Goal: Task Accomplishment & Management: Use online tool/utility

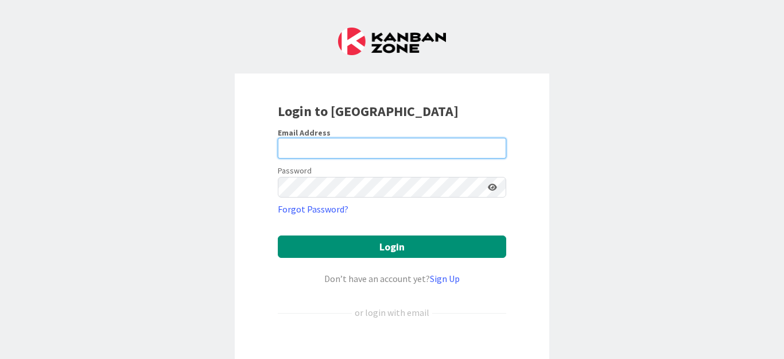
click at [437, 153] on input "email" at bounding box center [392, 148] width 228 height 21
click at [420, 149] on input "email" at bounding box center [392, 148] width 228 height 21
paste input "[EMAIL_ADDRESS][DOMAIN_NAME]"
type input "[EMAIL_ADDRESS][DOMAIN_NAME]"
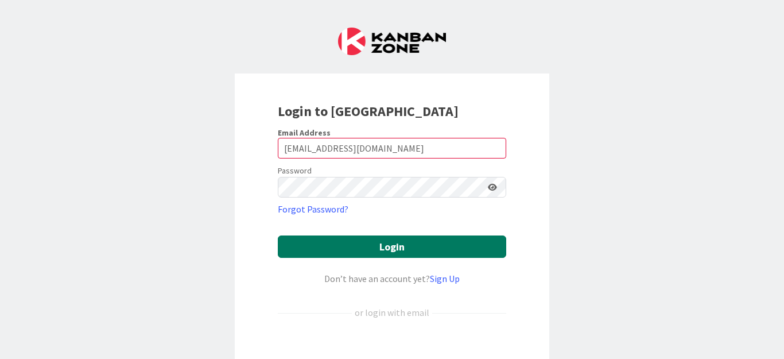
click at [360, 243] on button "Login" at bounding box center [392, 246] width 228 height 22
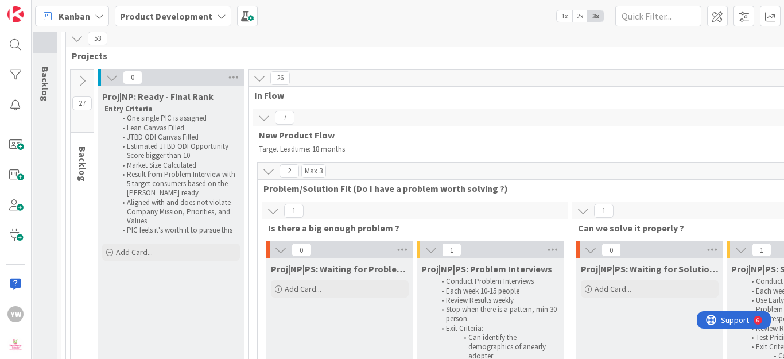
scroll to position [57, 2]
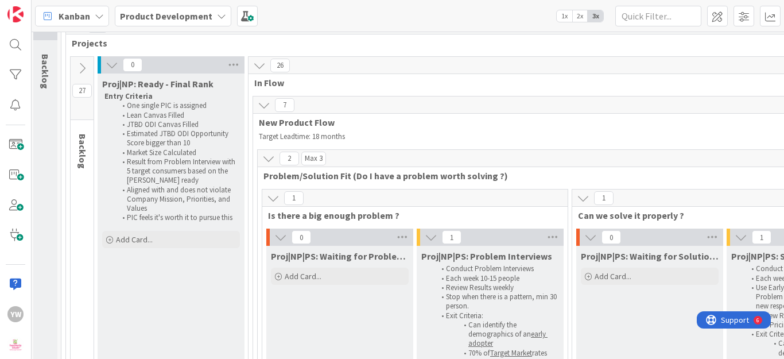
click at [92, 18] on div "Kanban" at bounding box center [72, 16] width 74 height 21
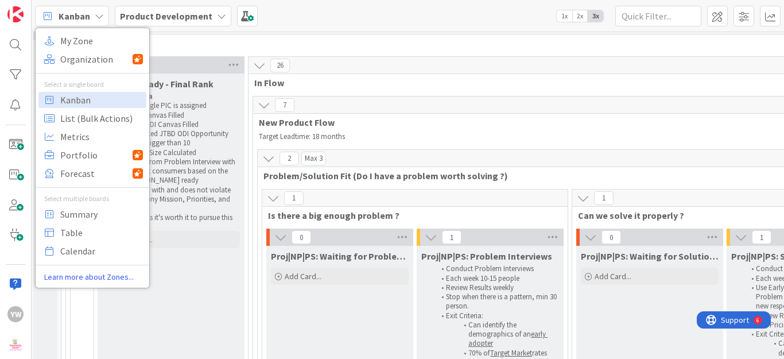
click at [217, 13] on icon at bounding box center [221, 15] width 9 height 9
click at [217, 15] on icon at bounding box center [221, 15] width 9 height 9
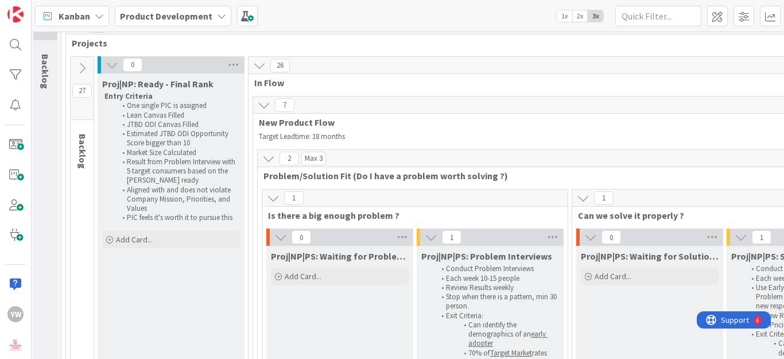
click at [217, 15] on icon at bounding box center [221, 15] width 9 height 9
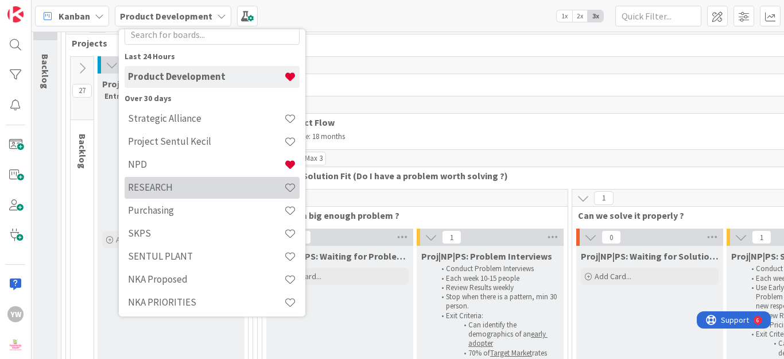
scroll to position [57, 0]
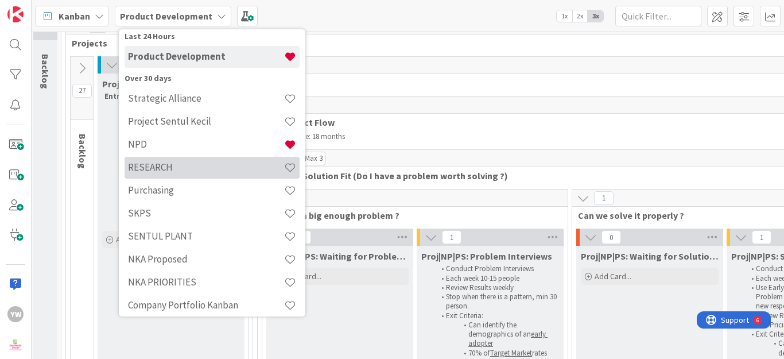
click at [174, 166] on h4 "RESEARCH" at bounding box center [206, 166] width 156 height 11
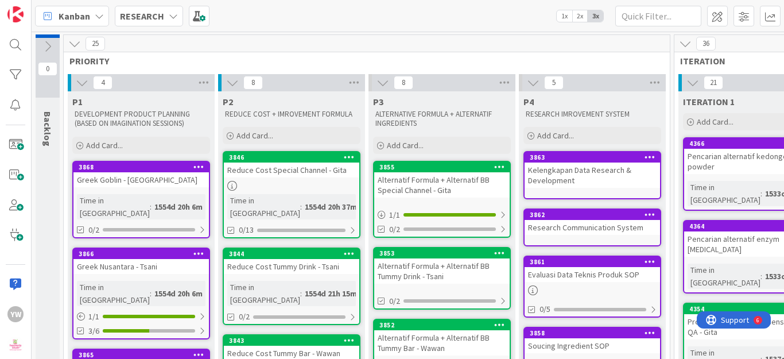
click at [170, 17] on icon at bounding box center [173, 15] width 9 height 9
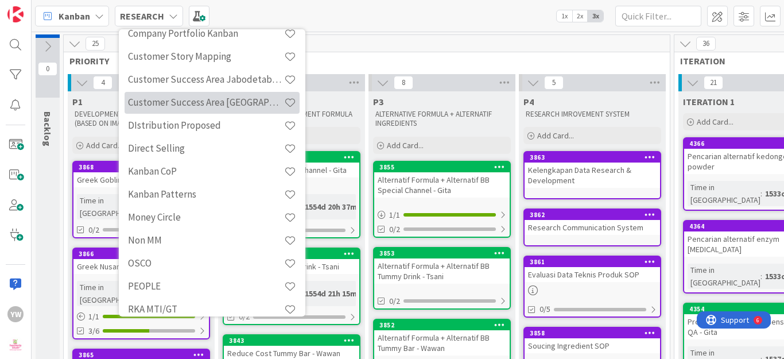
scroll to position [340, 0]
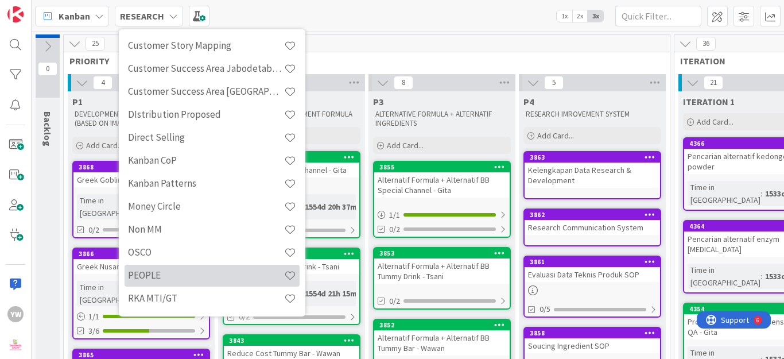
click at [186, 272] on h4 "PEOPLE" at bounding box center [206, 274] width 156 height 11
